Goal: Task Accomplishment & Management: Use online tool/utility

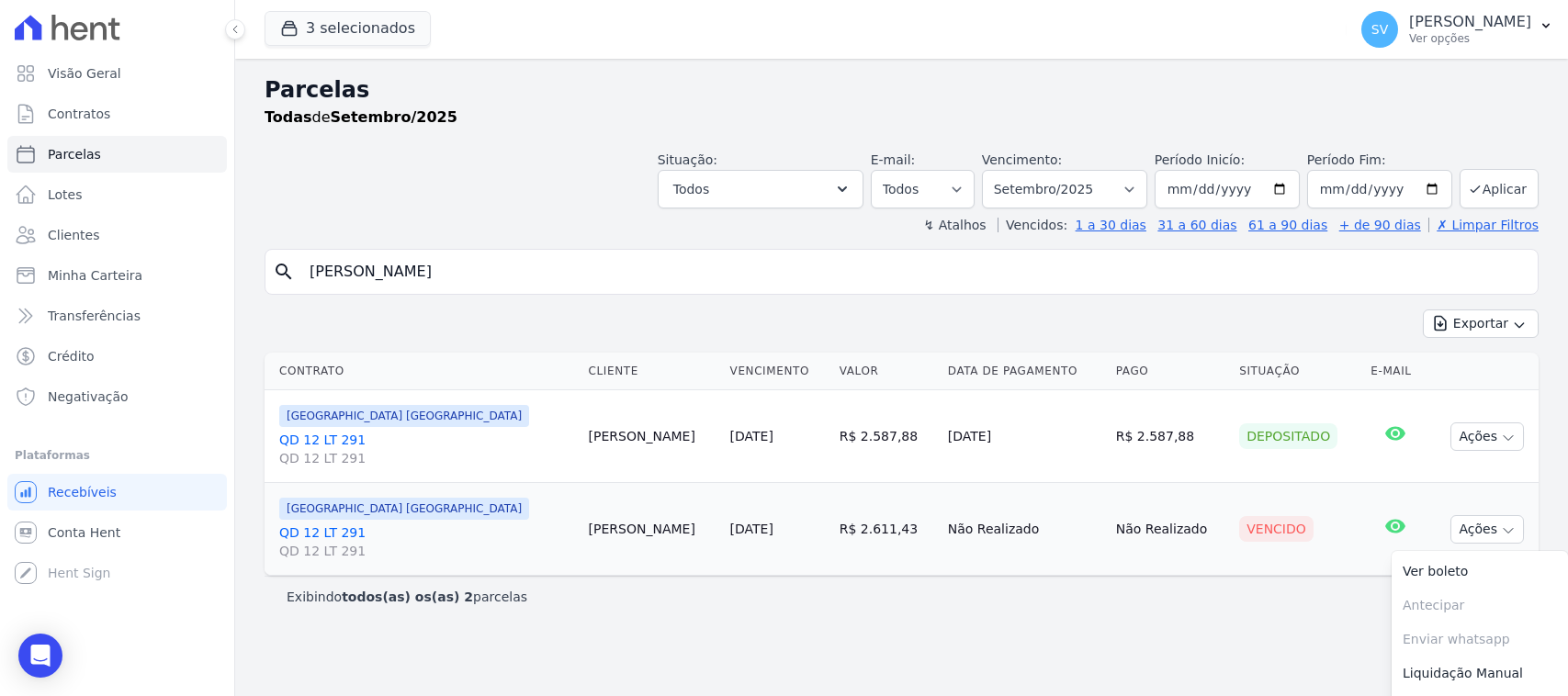
select select
click at [1361, 44] on span "SV" at bounding box center [1379, 29] width 37 height 37
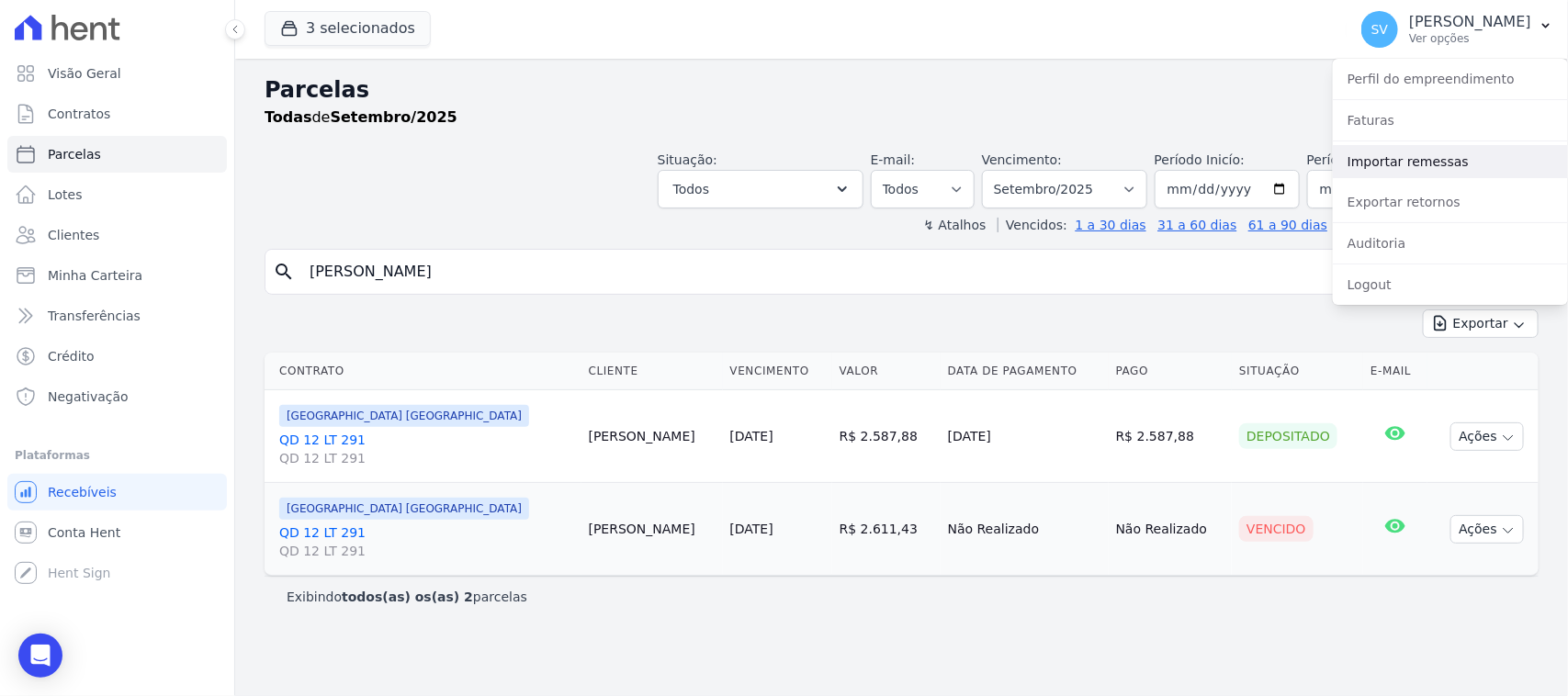
click at [1407, 164] on link "Importar remessas" at bounding box center [1450, 161] width 235 height 33
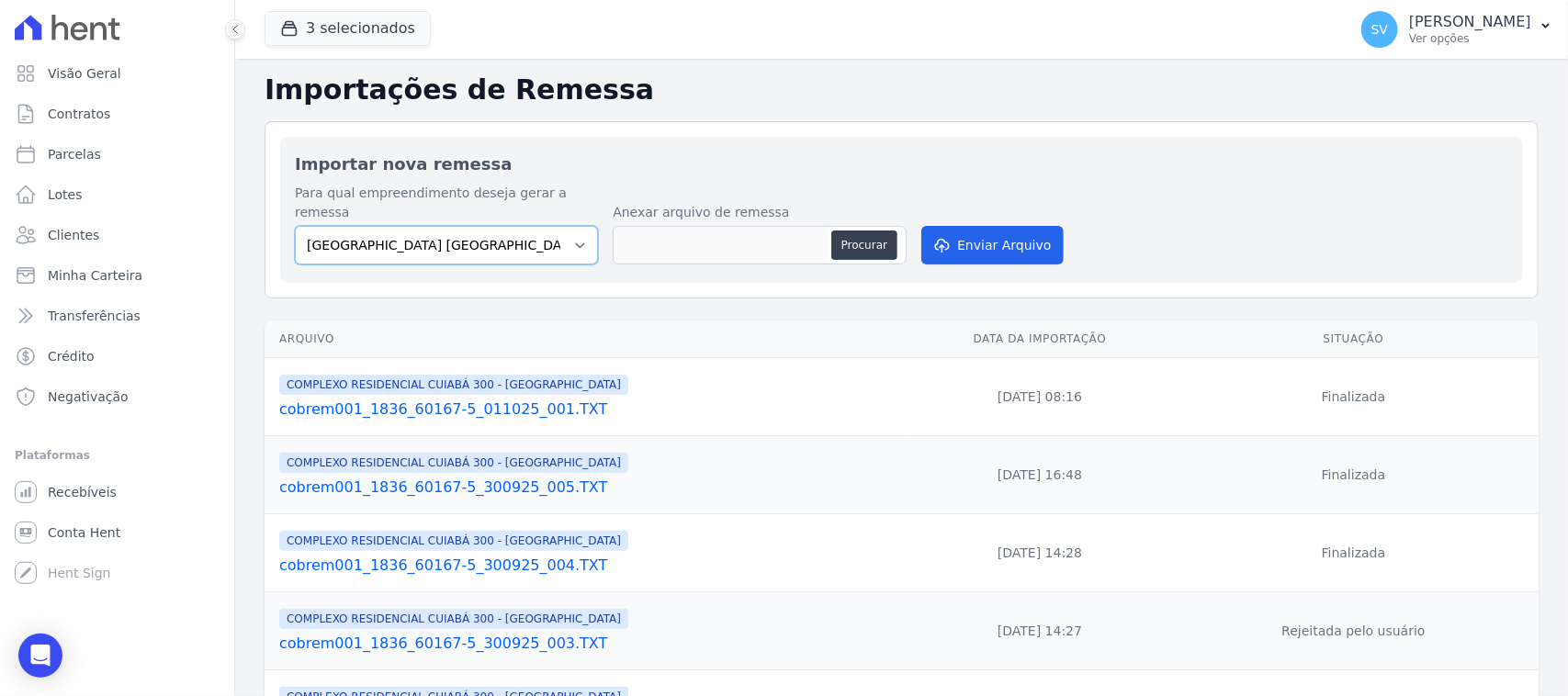
drag, startPoint x: 493, startPoint y: 225, endPoint x: 525, endPoint y: 245, distance: 38.0
click at [493, 226] on select "[GEOGRAPHIC_DATA] COMPLEXO RESIDENCIAL [GEOGRAPHIC_DATA] 300 - [GEOGRAPHIC_DATA…" at bounding box center [446, 245] width 303 height 39
select select "a999329b-d322-46c5-b2df-9163b092fb9b"
click at [295, 226] on select "[GEOGRAPHIC_DATA] COMPLEXO RESIDENCIAL [GEOGRAPHIC_DATA] 300 - [GEOGRAPHIC_DATA…" at bounding box center [446, 245] width 303 height 39
click at [1409, 35] on p "Ver opções" at bounding box center [1470, 38] width 122 height 15
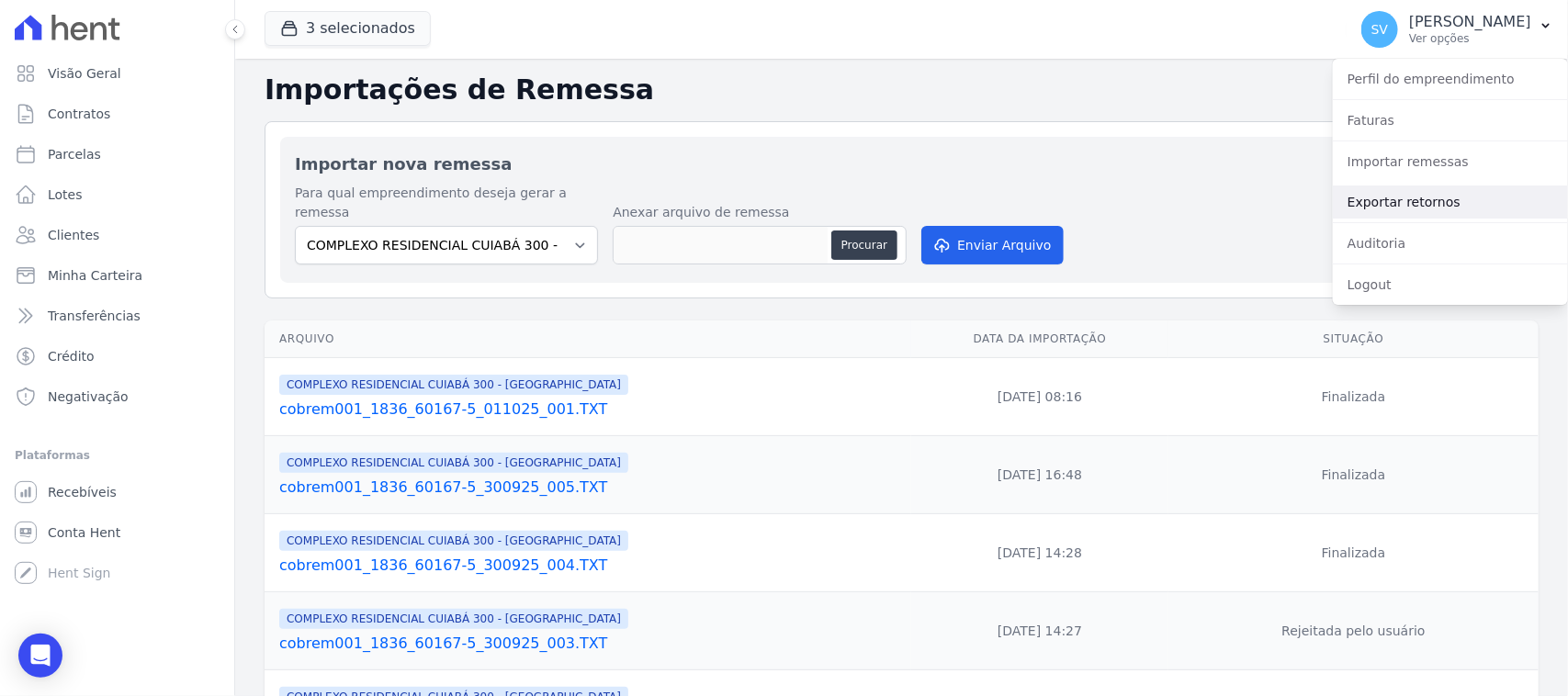
click at [1403, 204] on link "Exportar retornos" at bounding box center [1450, 202] width 235 height 33
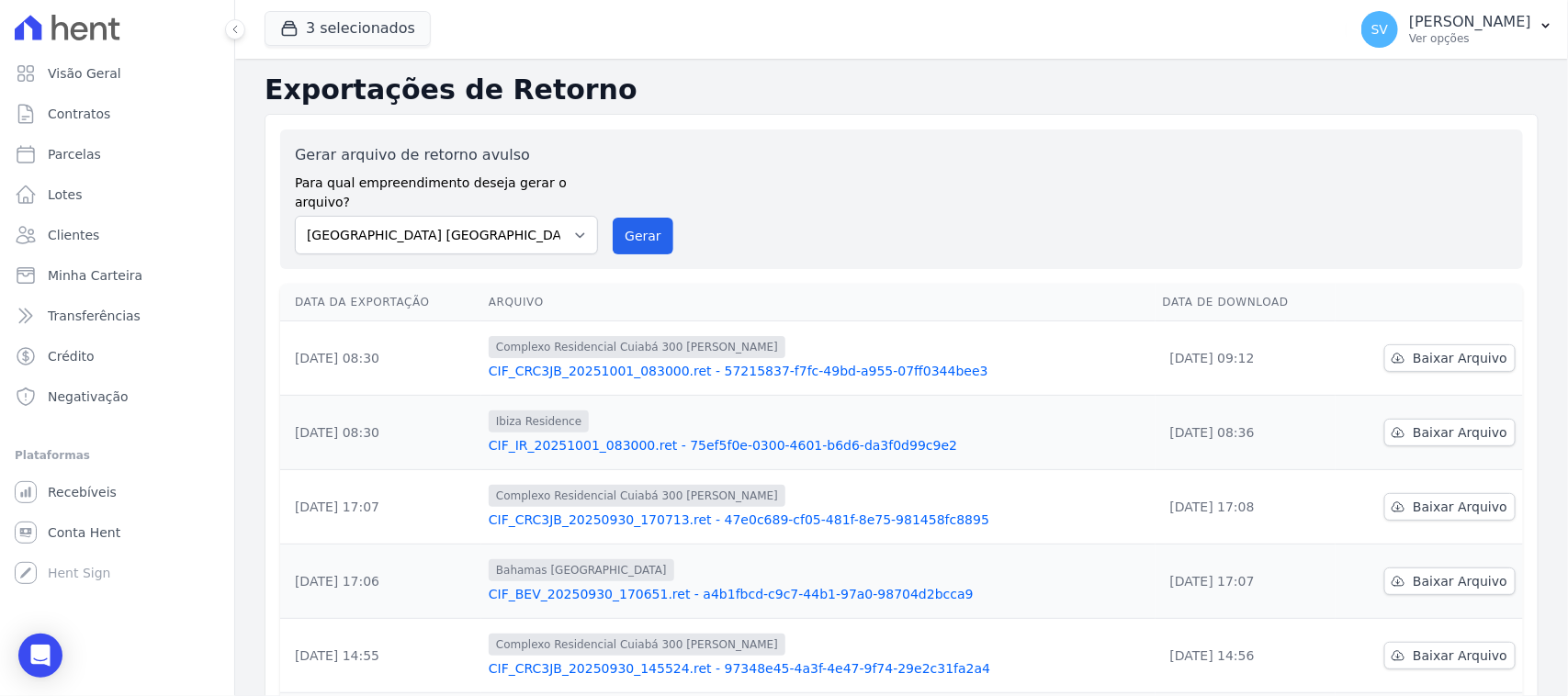
click at [443, 239] on div "Gerar arquivo de retorno avulso Para qual empreendimento deseja gerar o arquivo…" at bounding box center [901, 200] width 1243 height 140
click at [511, 216] on select "[GEOGRAPHIC_DATA] COMPLEXO RESIDENCIAL [GEOGRAPHIC_DATA] 300 - [GEOGRAPHIC_DATA…" at bounding box center [446, 235] width 303 height 39
select select "a999329b-d322-46c5-b2df-9163b092fb9b"
click at [295, 216] on select "[GEOGRAPHIC_DATA] COMPLEXO RESIDENCIAL [GEOGRAPHIC_DATA] 300 - [GEOGRAPHIC_DATA…" at bounding box center [446, 235] width 303 height 39
click at [634, 219] on button "Gerar" at bounding box center [643, 236] width 61 height 37
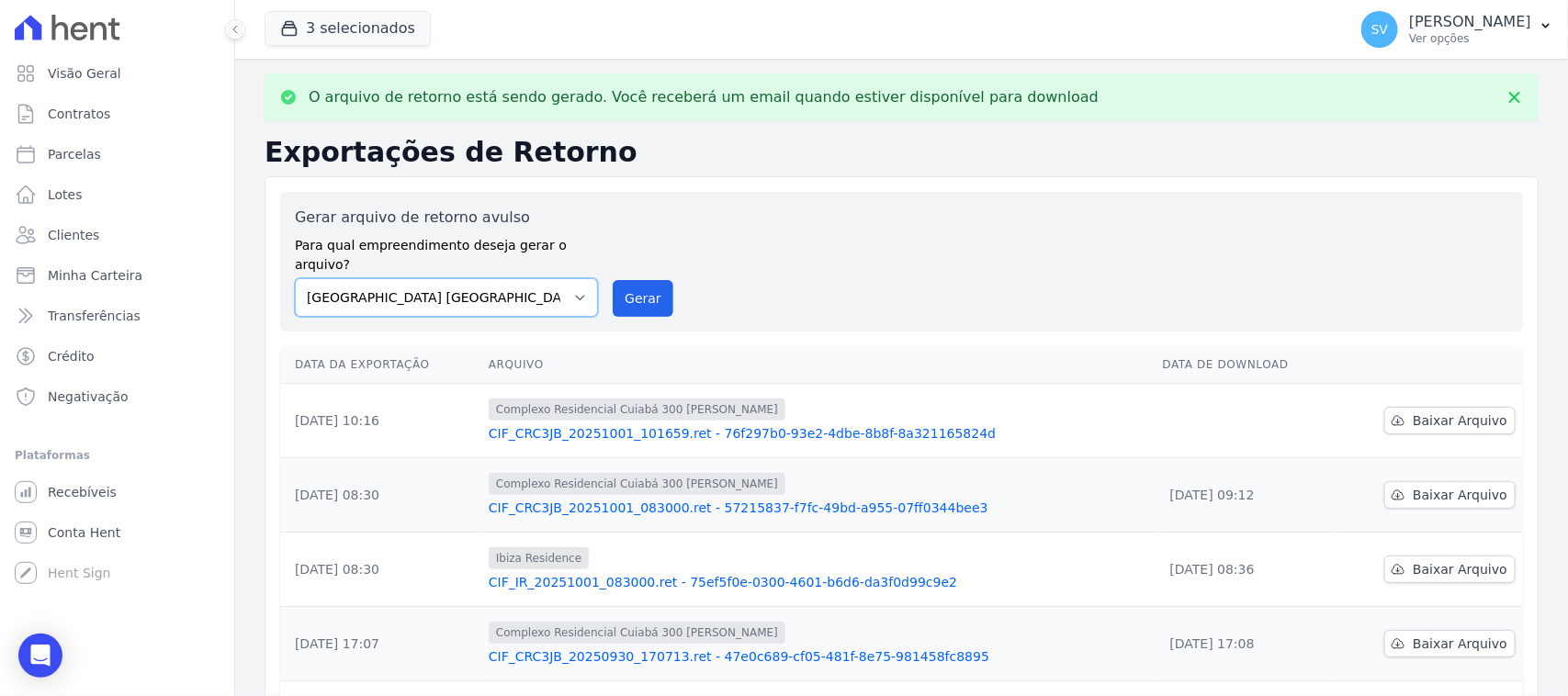
click at [548, 287] on select "[GEOGRAPHIC_DATA] COMPLEXO RESIDENCIAL [GEOGRAPHIC_DATA] 300 - [GEOGRAPHIC_DATA…" at bounding box center [446, 297] width 303 height 39
click at [295, 278] on select "[GEOGRAPHIC_DATA] COMPLEXO RESIDENCIAL [GEOGRAPHIC_DATA] 300 - [GEOGRAPHIC_DATA…" at bounding box center [446, 297] width 303 height 39
click at [638, 291] on button "Gerar" at bounding box center [643, 298] width 61 height 37
click at [435, 278] on select "[GEOGRAPHIC_DATA] COMPLEXO RESIDENCIAL [GEOGRAPHIC_DATA] 300 - [GEOGRAPHIC_DATA…" at bounding box center [446, 297] width 303 height 39
select select "4da9ed21-cc8e-4588-a6ed-caad911ee607"
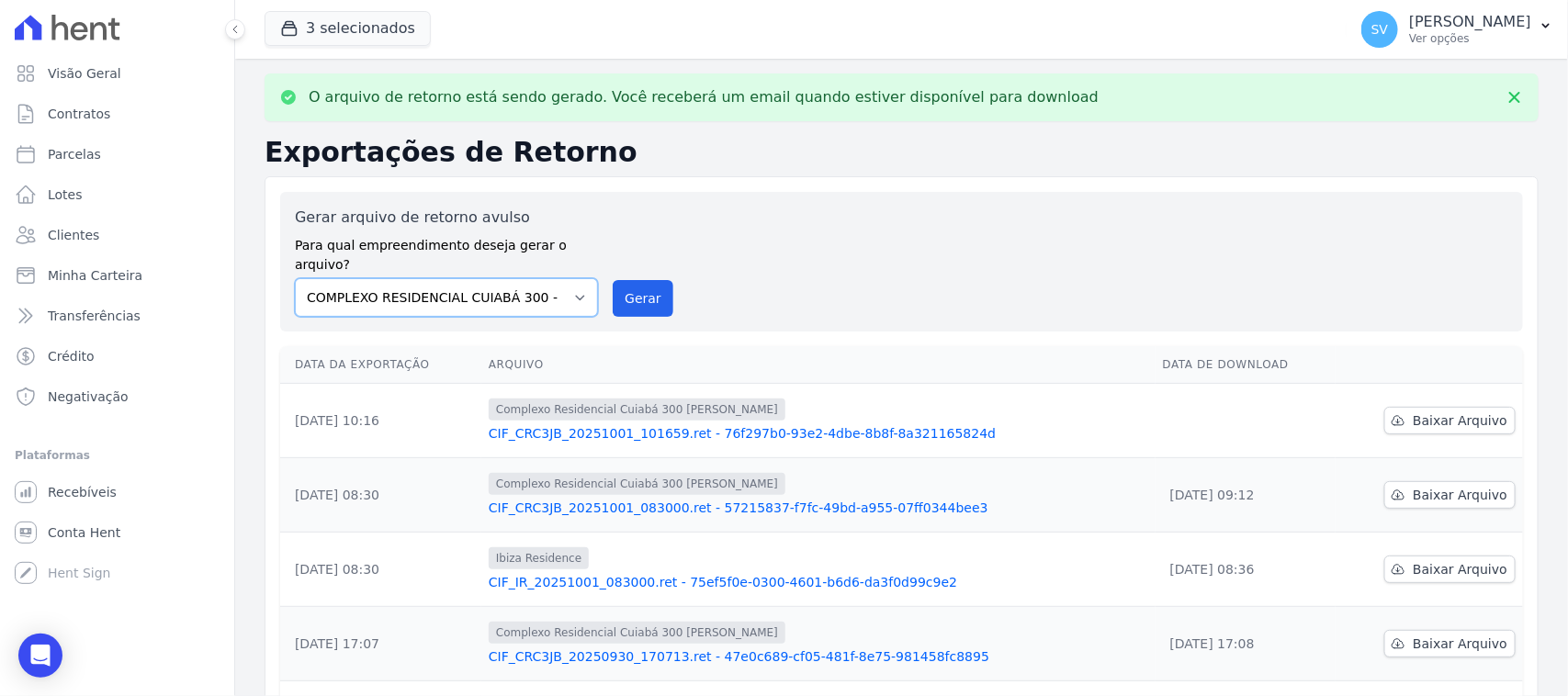
click at [295, 278] on select "[GEOGRAPHIC_DATA] COMPLEXO RESIDENCIAL [GEOGRAPHIC_DATA] 300 - [GEOGRAPHIC_DATA…" at bounding box center [446, 297] width 303 height 39
click at [645, 280] on button "Gerar" at bounding box center [643, 298] width 61 height 37
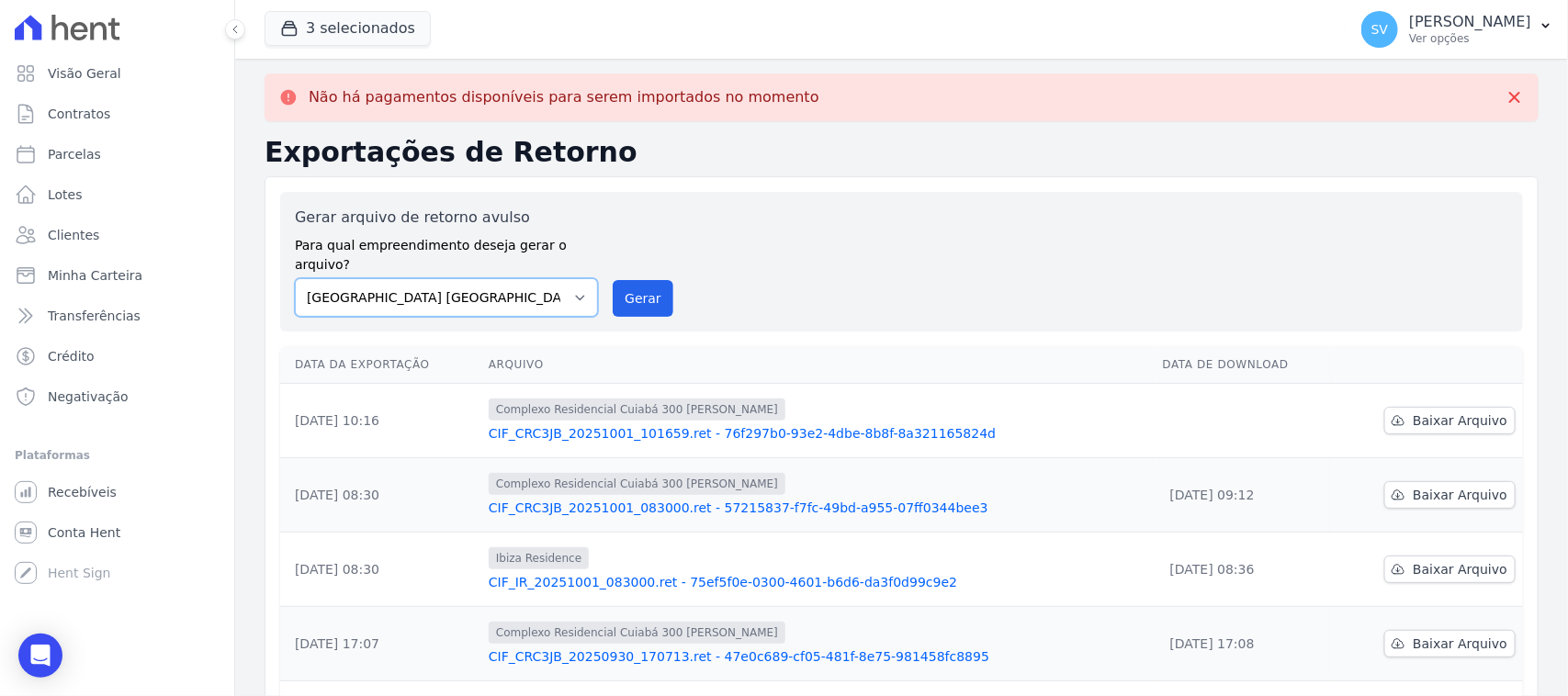
click at [460, 278] on select "[GEOGRAPHIC_DATA] COMPLEXO RESIDENCIAL [GEOGRAPHIC_DATA] 300 - [GEOGRAPHIC_DATA…" at bounding box center [446, 297] width 303 height 39
select select "73a372cd-5640-41c8-aaea-11bd74619c10"
click at [295, 278] on select "[GEOGRAPHIC_DATA] COMPLEXO RESIDENCIAL [GEOGRAPHIC_DATA] 300 - [GEOGRAPHIC_DATA…" at bounding box center [446, 297] width 303 height 39
drag, startPoint x: 615, startPoint y: 277, endPoint x: 864, endPoint y: 180, distance: 267.3
click at [615, 280] on button "Gerar" at bounding box center [643, 298] width 61 height 37
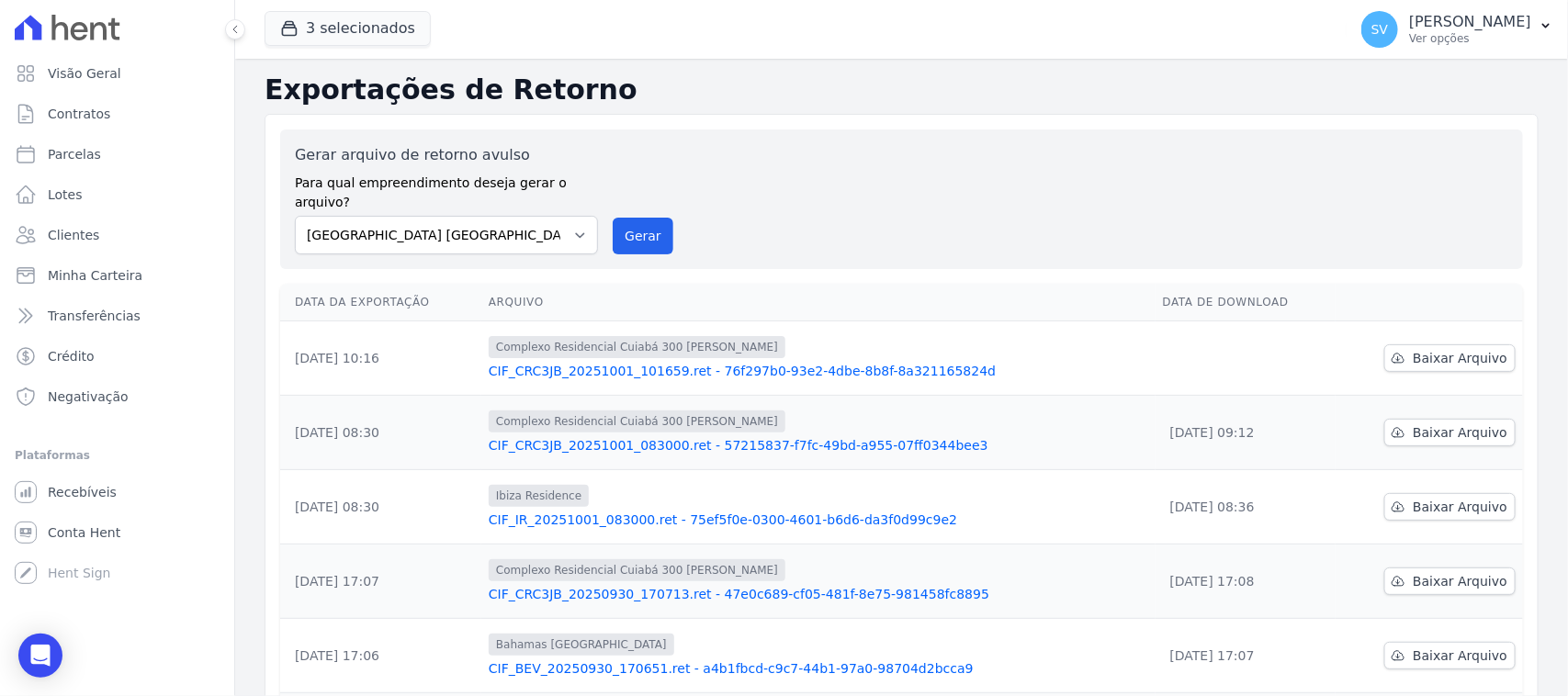
click at [1463, 356] on td "Baixar Arquivo" at bounding box center [1429, 359] width 187 height 74
click at [1465, 349] on span "Baixar Arquivo" at bounding box center [1460, 358] width 95 height 18
drag, startPoint x: 792, startPoint y: 179, endPoint x: 675, endPoint y: 214, distance: 121.8
click at [792, 180] on div "Gerar arquivo de retorno avulso Para qual empreendimento deseja gerar o arquivo…" at bounding box center [901, 199] width 1213 height 110
click at [499, 217] on select "[GEOGRAPHIC_DATA] COMPLEXO RESIDENCIAL [GEOGRAPHIC_DATA] 300 - [GEOGRAPHIC_DATA…" at bounding box center [446, 235] width 303 height 39
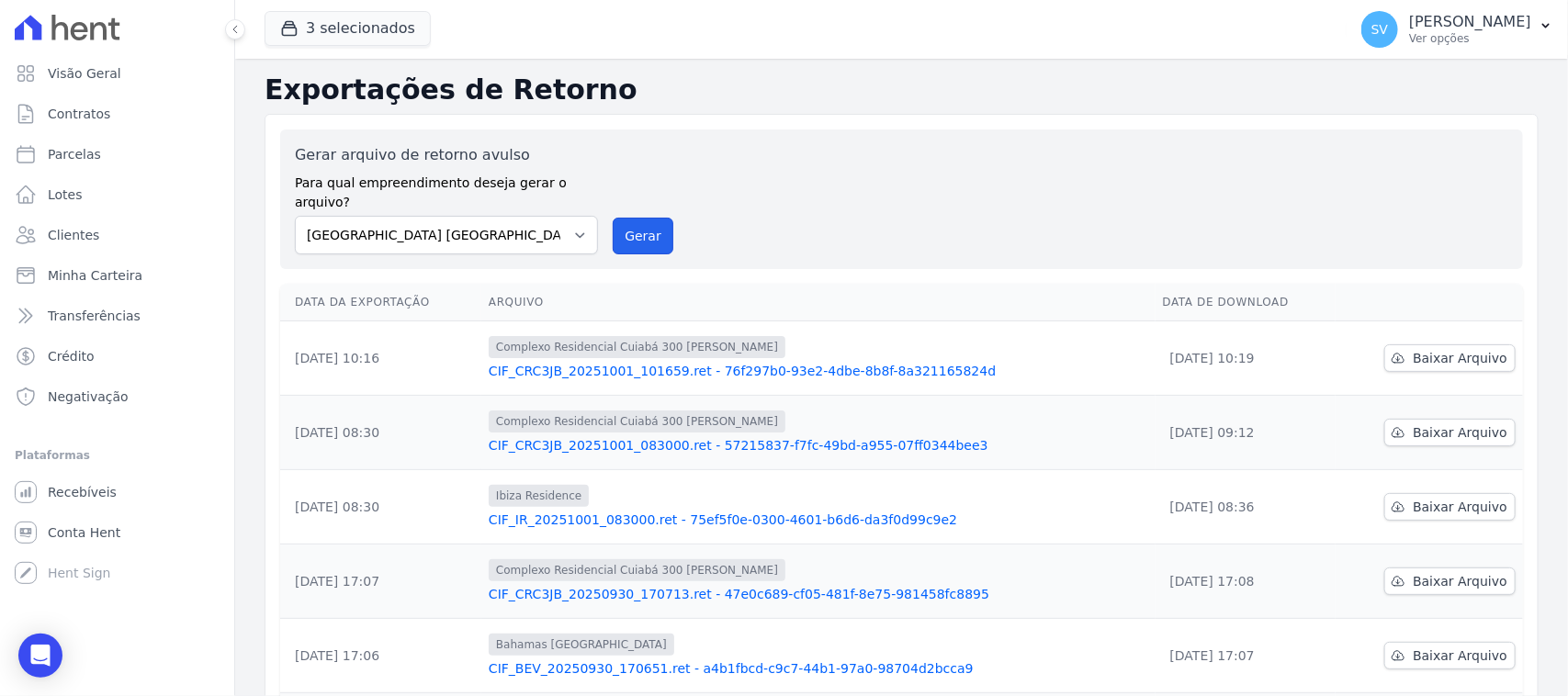
click at [637, 218] on button "Gerar" at bounding box center [643, 236] width 61 height 37
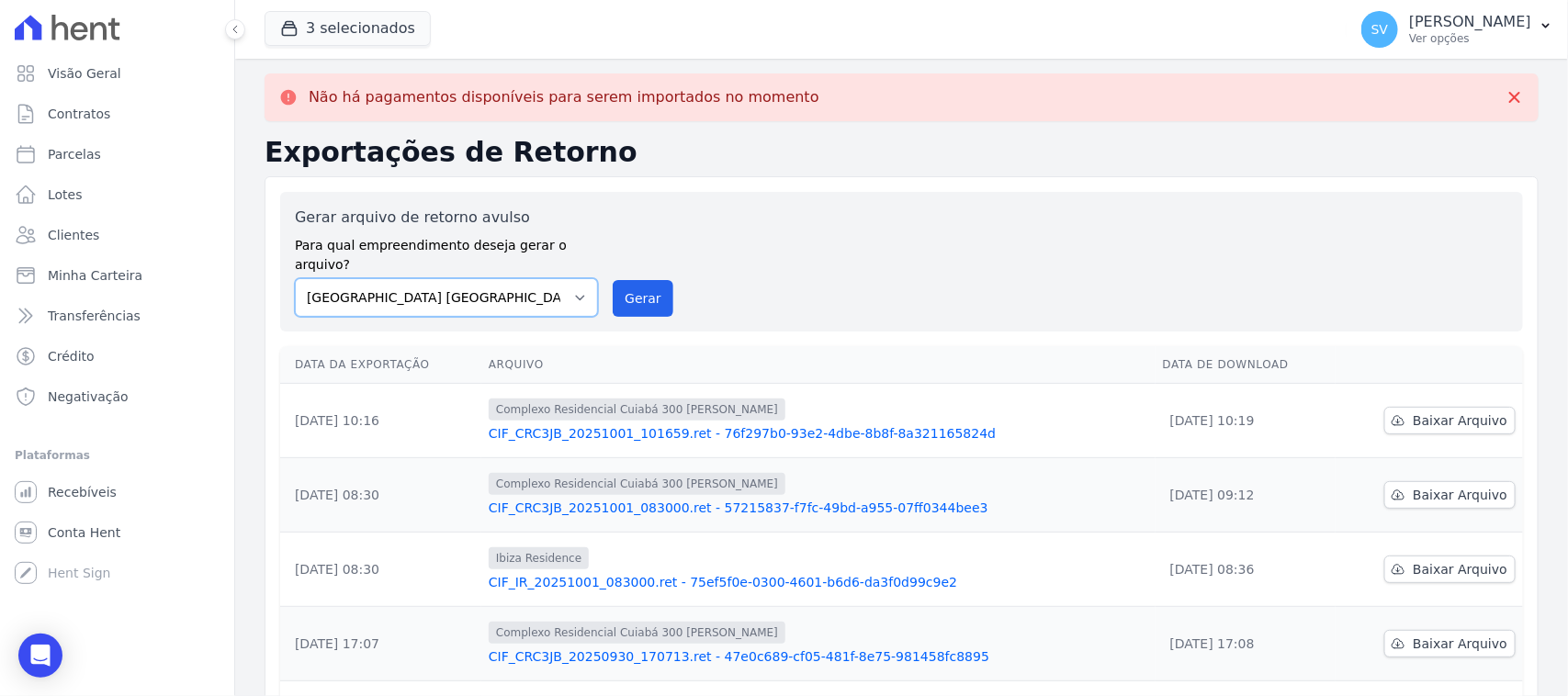
click at [515, 278] on select "[GEOGRAPHIC_DATA] COMPLEXO RESIDENCIAL [GEOGRAPHIC_DATA] 300 - [GEOGRAPHIC_DATA…" at bounding box center [446, 297] width 303 height 39
select select "a999329b-d322-46c5-b2df-9163b092fb9b"
click at [295, 278] on select "[GEOGRAPHIC_DATA] COMPLEXO RESIDENCIAL [GEOGRAPHIC_DATA] 300 - [GEOGRAPHIC_DATA…" at bounding box center [446, 297] width 303 height 39
drag, startPoint x: 639, startPoint y: 267, endPoint x: 837, endPoint y: 158, distance: 225.7
click at [640, 280] on button "Gerar" at bounding box center [643, 298] width 61 height 37
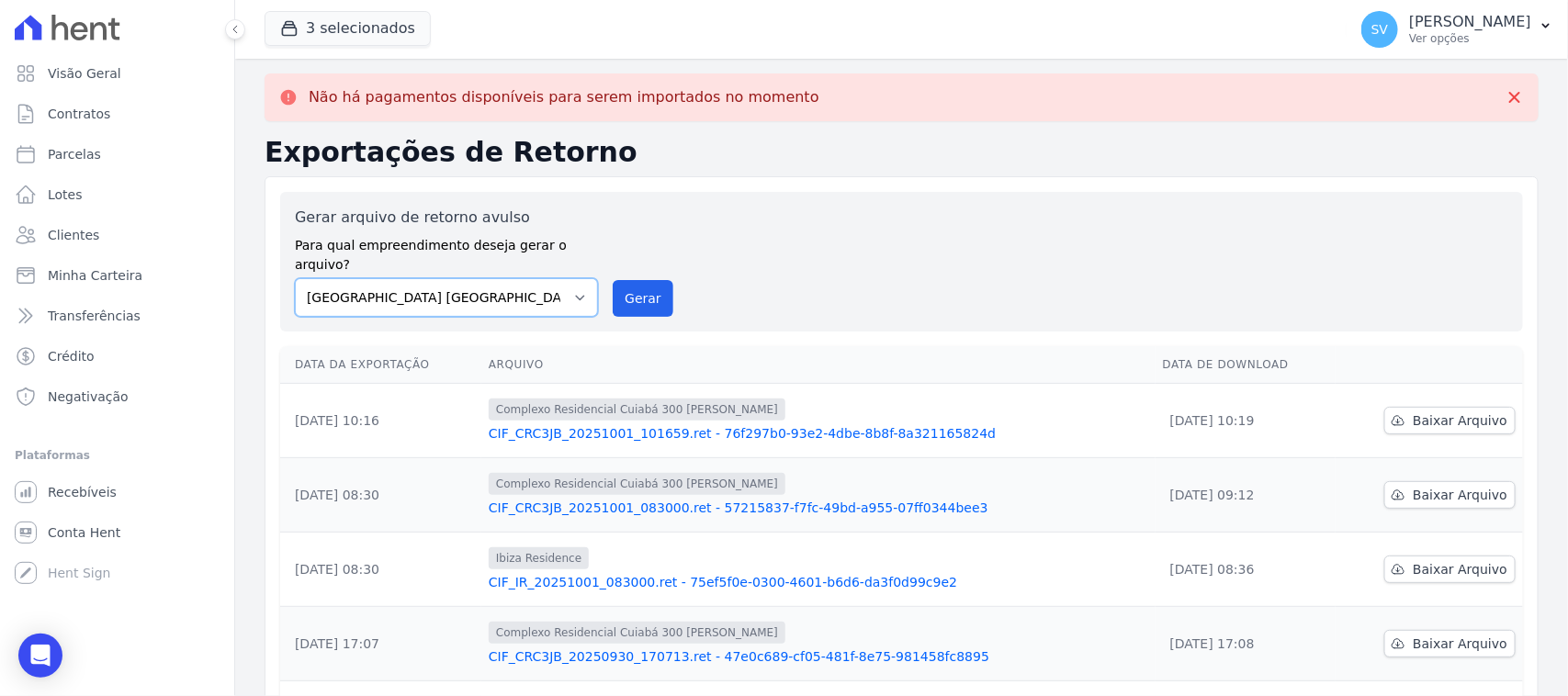
click at [553, 283] on select "[GEOGRAPHIC_DATA] COMPLEXO RESIDENCIAL [GEOGRAPHIC_DATA] 300 - [GEOGRAPHIC_DATA…" at bounding box center [446, 297] width 303 height 39
select select "73a372cd-5640-41c8-aaea-11bd74619c10"
click at [295, 278] on select "[GEOGRAPHIC_DATA] COMPLEXO RESIDENCIAL [GEOGRAPHIC_DATA] 300 - [GEOGRAPHIC_DATA…" at bounding box center [446, 297] width 303 height 39
drag, startPoint x: 617, startPoint y: 278, endPoint x: 830, endPoint y: 171, distance: 237.9
click at [617, 280] on button "Gerar" at bounding box center [643, 298] width 61 height 37
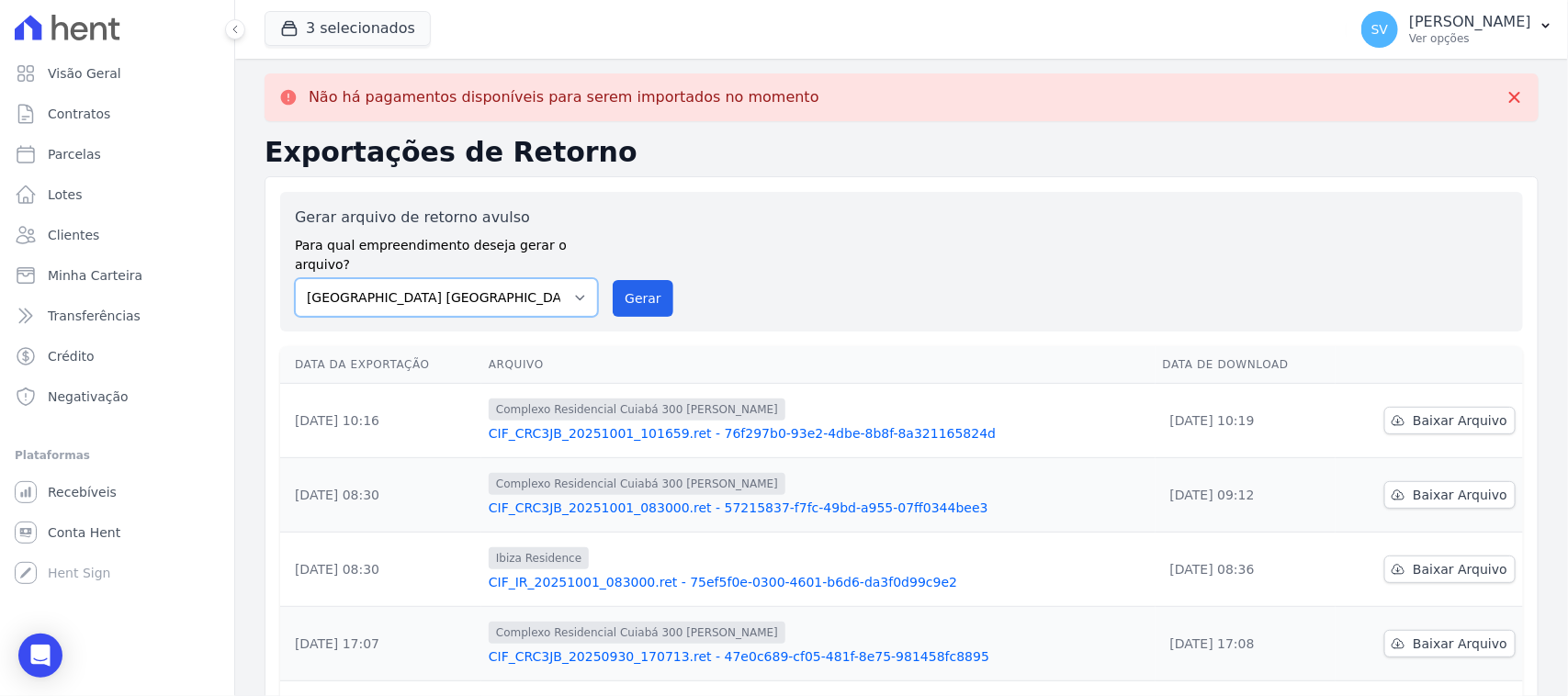
click at [547, 278] on select "[GEOGRAPHIC_DATA] COMPLEXO RESIDENCIAL [GEOGRAPHIC_DATA] 300 - [GEOGRAPHIC_DATA…" at bounding box center [446, 297] width 303 height 39
select select "a999329b-d322-46c5-b2df-9163b092fb9b"
click at [295, 278] on select "[GEOGRAPHIC_DATA] COMPLEXO RESIDENCIAL [GEOGRAPHIC_DATA] 300 - [GEOGRAPHIC_DATA…" at bounding box center [446, 297] width 303 height 39
click at [640, 280] on button "Gerar" at bounding box center [643, 298] width 61 height 37
click at [751, 297] on div "Gerar arquivo de retorno avulso Para qual empreendimento deseja gerar o arquivo…" at bounding box center [901, 262] width 1213 height 110
